Goal: Browse casually

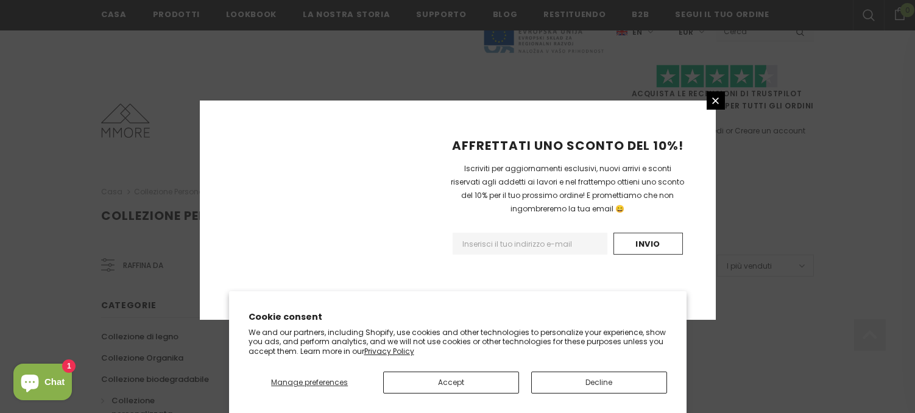
scroll to position [835, 0]
